Goal: Find specific page/section: Find specific page/section

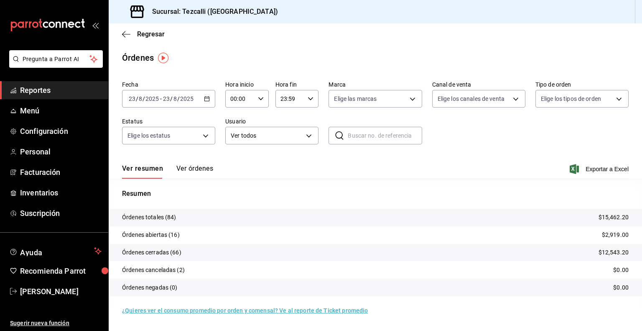
click at [188, 171] on button "Ver órdenes" at bounding box center [194, 171] width 37 height 14
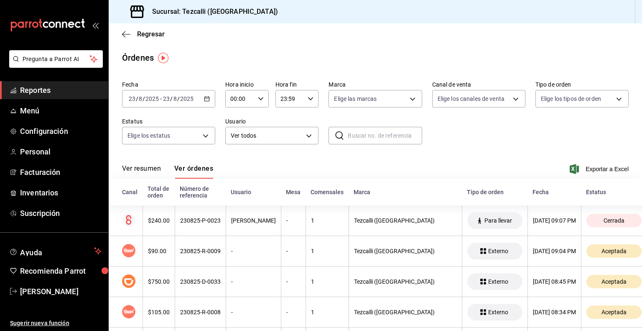
click at [146, 171] on button "Ver resumen" at bounding box center [141, 171] width 39 height 14
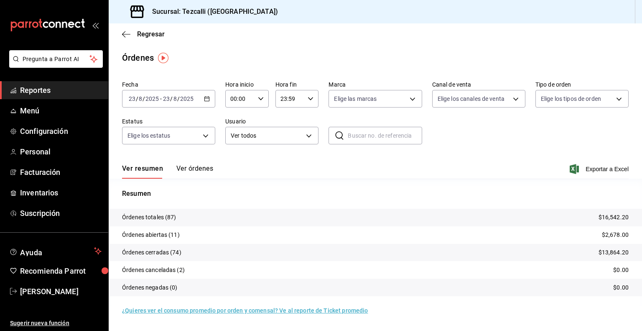
click at [187, 164] on div "Ver resumen Ver órdenes Exportar a Excel" at bounding box center [375, 166] width 507 height 24
click at [189, 169] on button "Ver órdenes" at bounding box center [194, 171] width 37 height 14
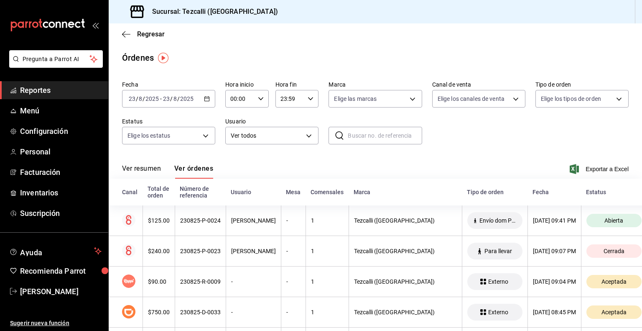
click at [147, 174] on button "Ver resumen" at bounding box center [141, 171] width 39 height 14
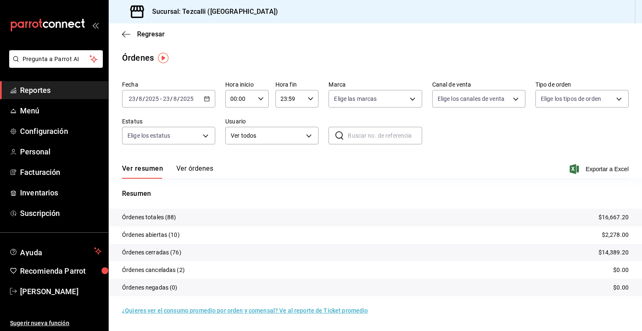
click at [195, 169] on button "Ver órdenes" at bounding box center [194, 171] width 37 height 14
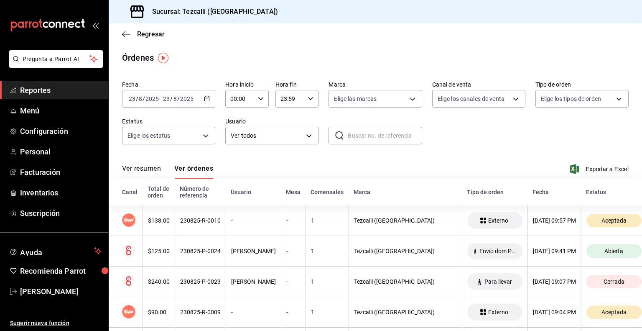
click at [145, 166] on button "Ver resumen" at bounding box center [141, 171] width 39 height 14
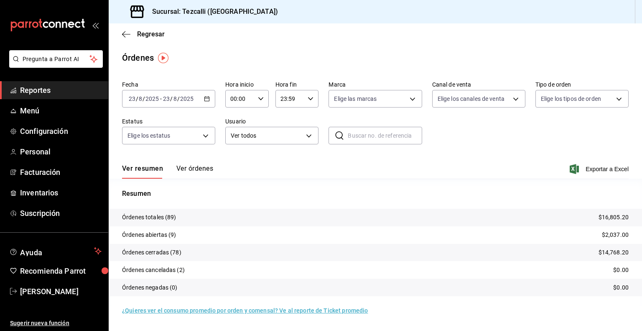
click at [55, 85] on span "Reportes" at bounding box center [61, 89] width 82 height 11
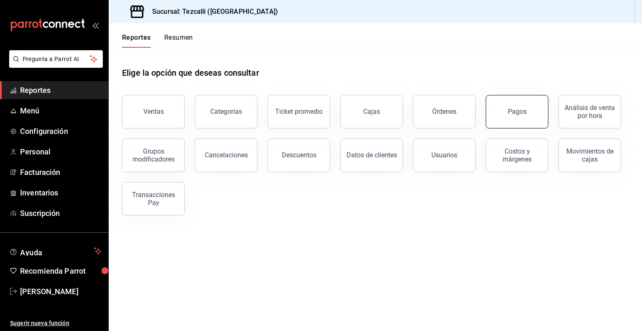
click at [507, 113] on button "Pagos" at bounding box center [517, 111] width 63 height 33
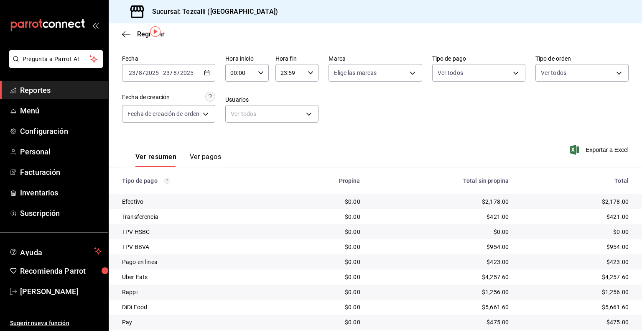
scroll to position [54, 0]
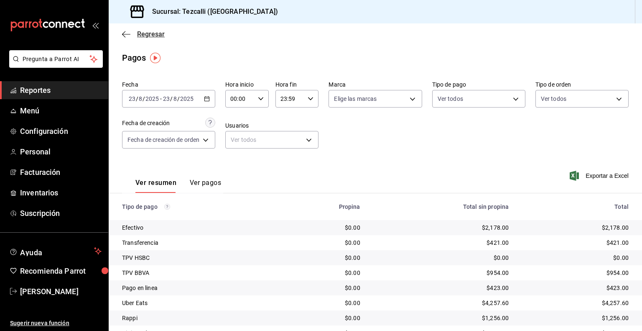
click at [146, 36] on span "Regresar" at bounding box center [151, 34] width 28 height 8
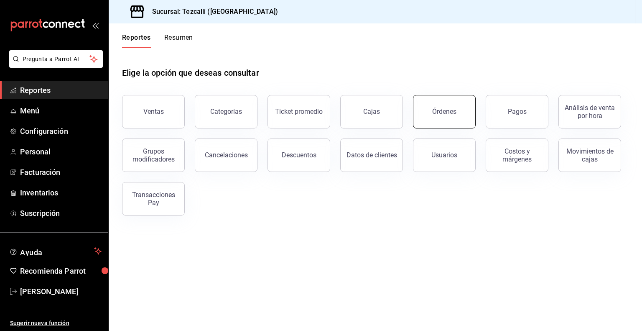
click at [460, 99] on button "Órdenes" at bounding box center [444, 111] width 63 height 33
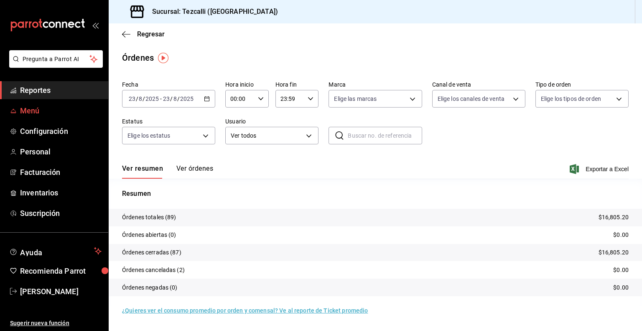
click at [42, 107] on span "Menú" at bounding box center [61, 110] width 82 height 11
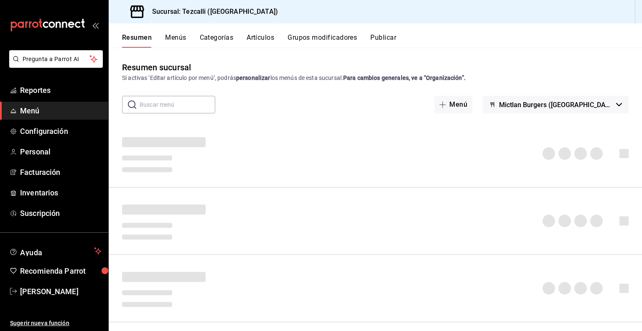
click at [263, 38] on button "Artículos" at bounding box center [261, 40] width 28 height 14
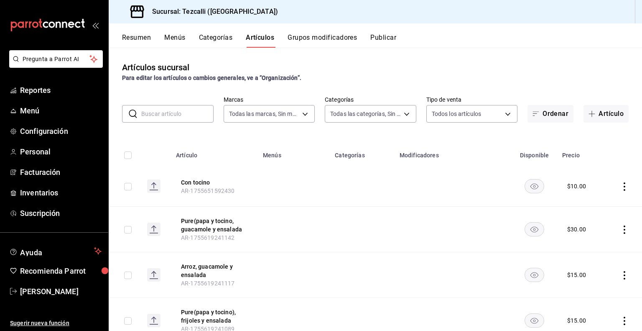
type input "18689ee2-ba4b-482e-b8cd-c8334c7db8ec,22f768fd-becd-4c31-a818-2407a4be0b08"
type input "a037816d-1762-4110-85fb-de6c64f56d36,ed31f90a-1473-4592-bc6b-c482666ba759,20878…"
click at [144, 43] on button "Resumen" at bounding box center [136, 40] width 29 height 14
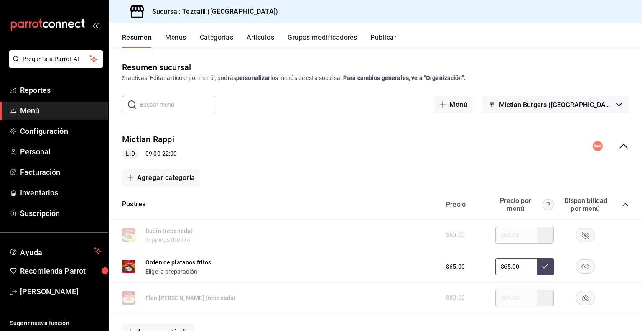
click at [616, 104] on button "Mictlan Burgers ([GEOGRAPHIC_DATA])" at bounding box center [556, 105] width 146 height 18
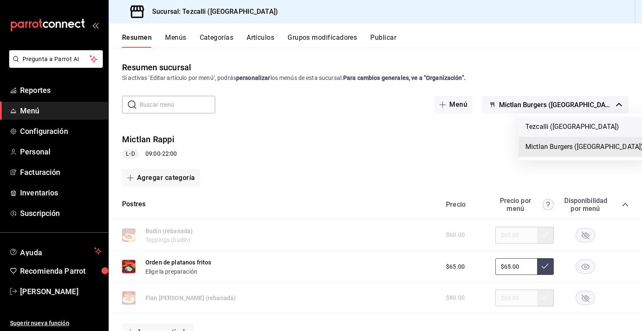
click at [547, 128] on li "Tezcalli ([GEOGRAPHIC_DATA])" at bounding box center [584, 127] width 131 height 20
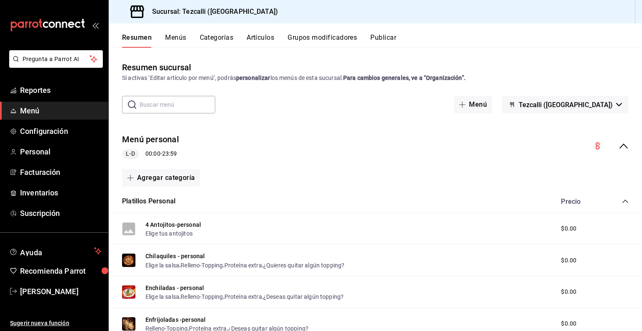
click at [620, 146] on icon "collapse-menu-row" at bounding box center [624, 145] width 8 height 5
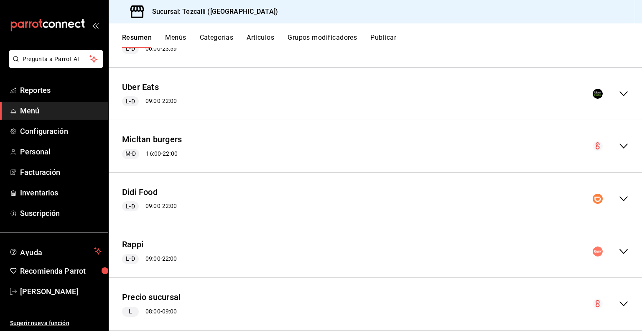
scroll to position [105, 0]
click at [619, 247] on icon "collapse-menu-row" at bounding box center [624, 251] width 10 height 10
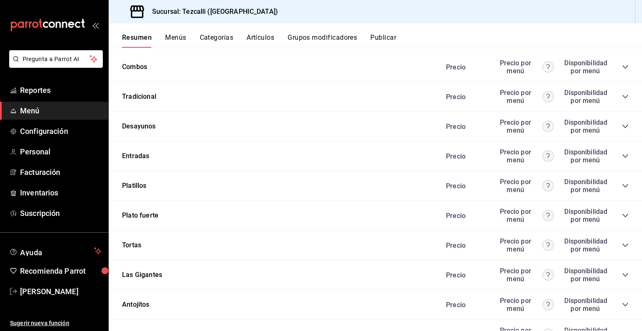
scroll to position [607, 0]
click at [622, 214] on icon "collapse-category-row" at bounding box center [625, 215] width 7 height 7
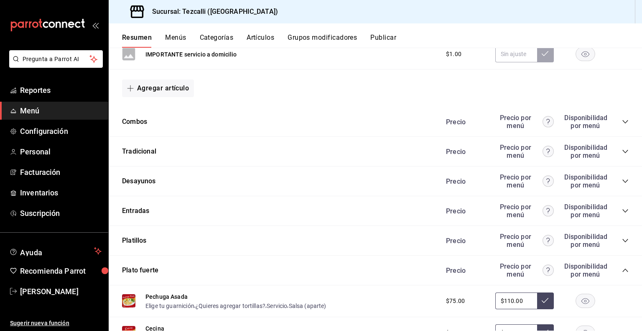
scroll to position [540, 0]
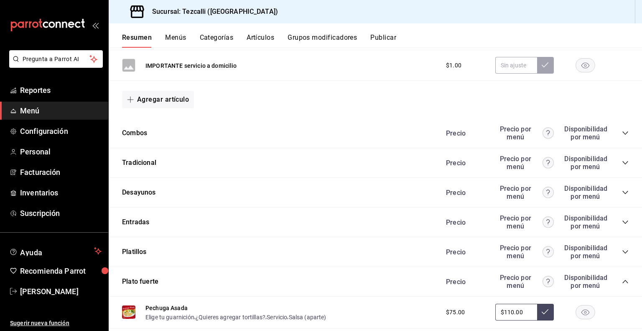
click at [622, 130] on icon "collapse-category-row" at bounding box center [625, 133] width 7 height 7
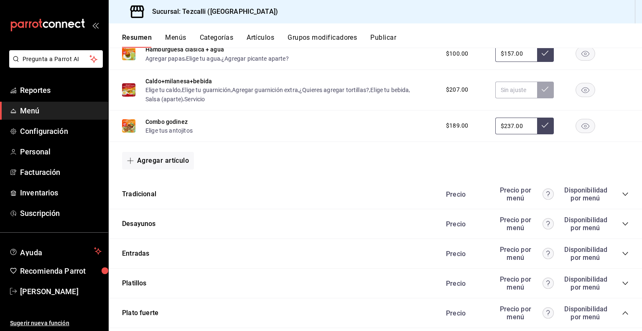
scroll to position [1241, 0]
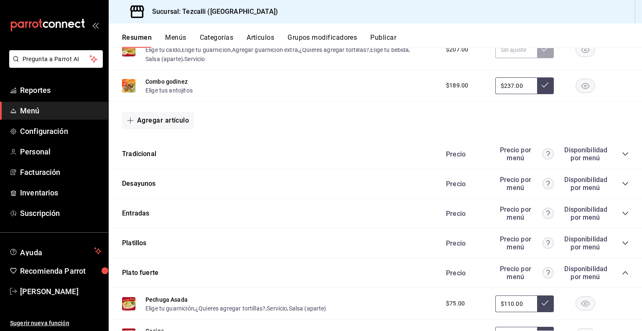
click at [622, 187] on icon "collapse-category-row" at bounding box center [625, 183] width 7 height 7
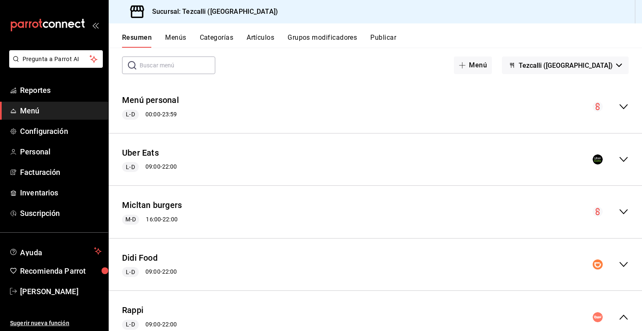
scroll to position [0, 0]
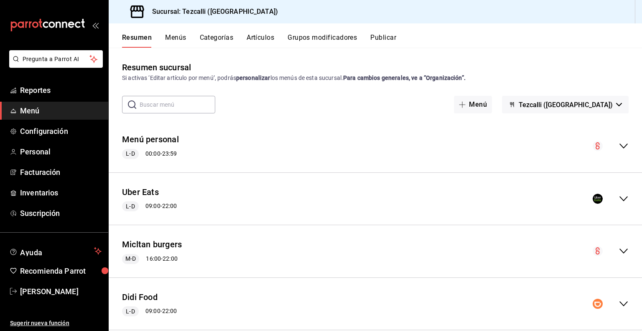
click at [581, 110] on button "Tezcalli ([GEOGRAPHIC_DATA])" at bounding box center [565, 105] width 127 height 18
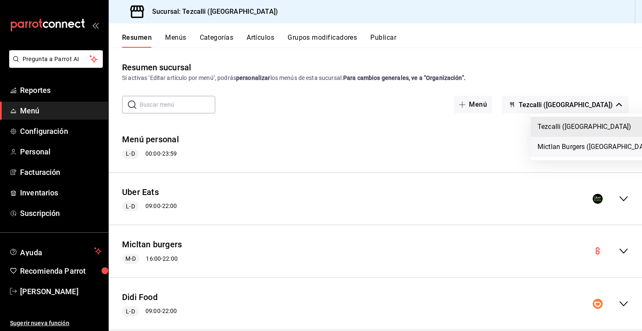
click at [577, 146] on li "Mictlan Burgers ([GEOGRAPHIC_DATA])" at bounding box center [596, 147] width 131 height 20
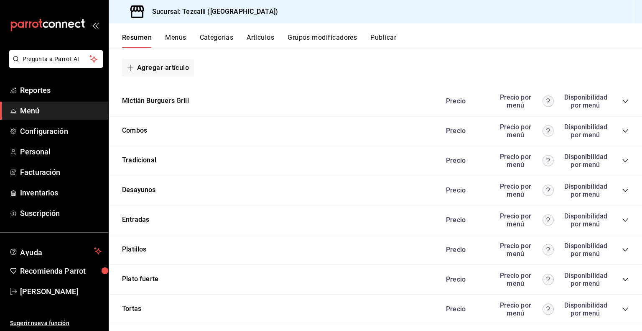
scroll to position [363, 0]
click at [622, 278] on icon "collapse-category-row" at bounding box center [625, 279] width 7 height 7
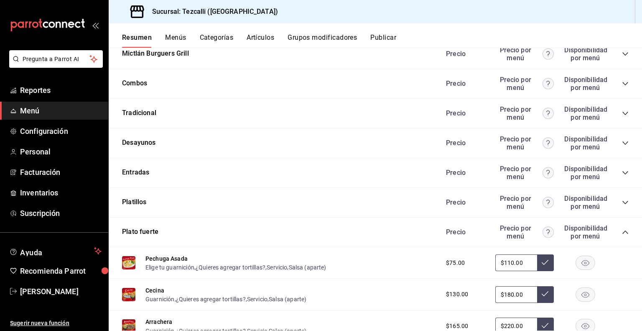
scroll to position [319, 0]
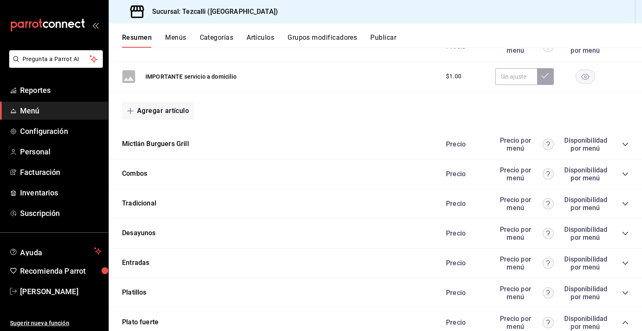
click at [622, 143] on icon "collapse-category-row" at bounding box center [625, 144] width 7 height 7
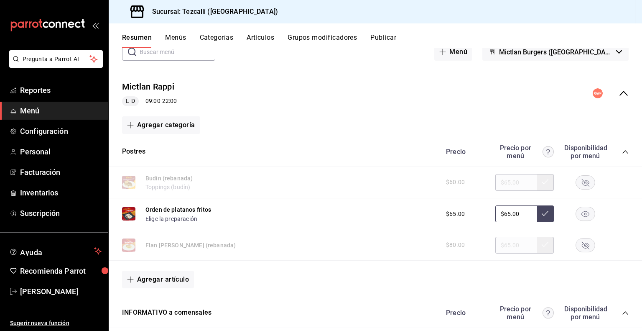
scroll to position [0, 0]
